Goal: Find specific page/section: Find specific page/section

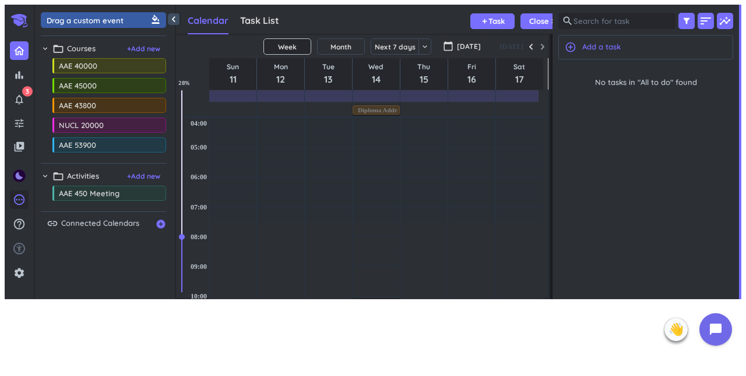
click at [16, 206] on icon "pending" at bounding box center [19, 199] width 13 height 13
click at [20, 202] on div at bounding box center [373, 188] width 746 height 376
click at [13, 206] on icon "pending" at bounding box center [19, 199] width 13 height 13
click at [49, 258] on link "Badges" at bounding box center [71, 260] width 82 height 15
